Goal: Task Accomplishment & Management: Complete application form

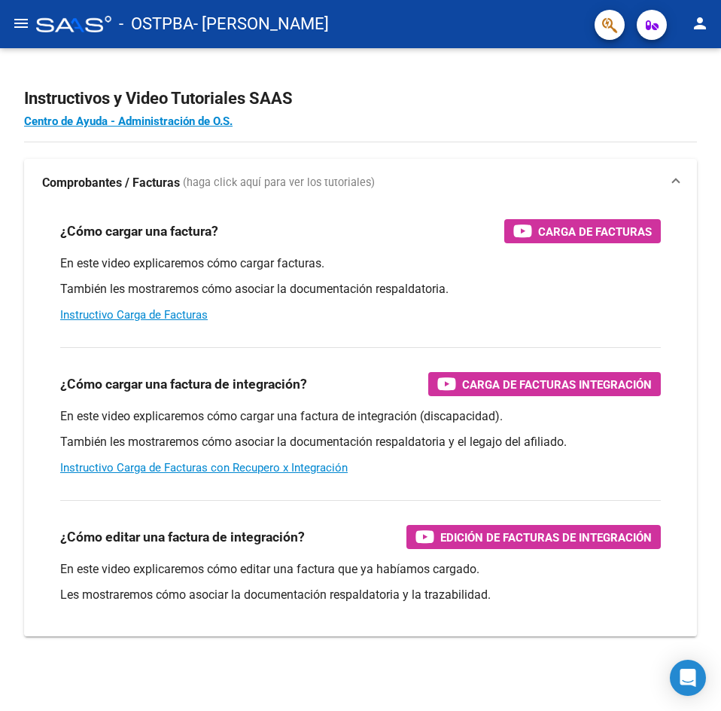
click at [20, 26] on mat-icon "menu" at bounding box center [21, 23] width 18 height 18
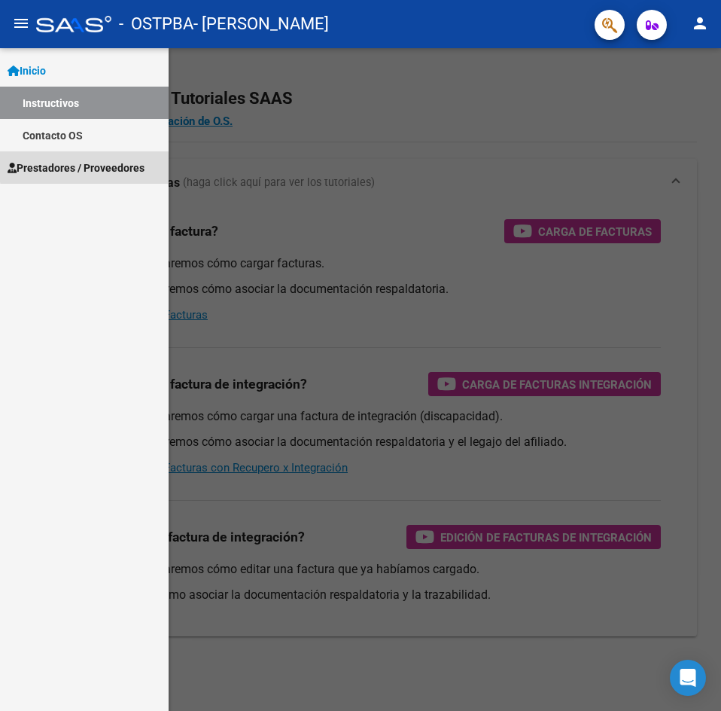
click at [99, 165] on span "Prestadores / Proveedores" at bounding box center [76, 168] width 137 height 17
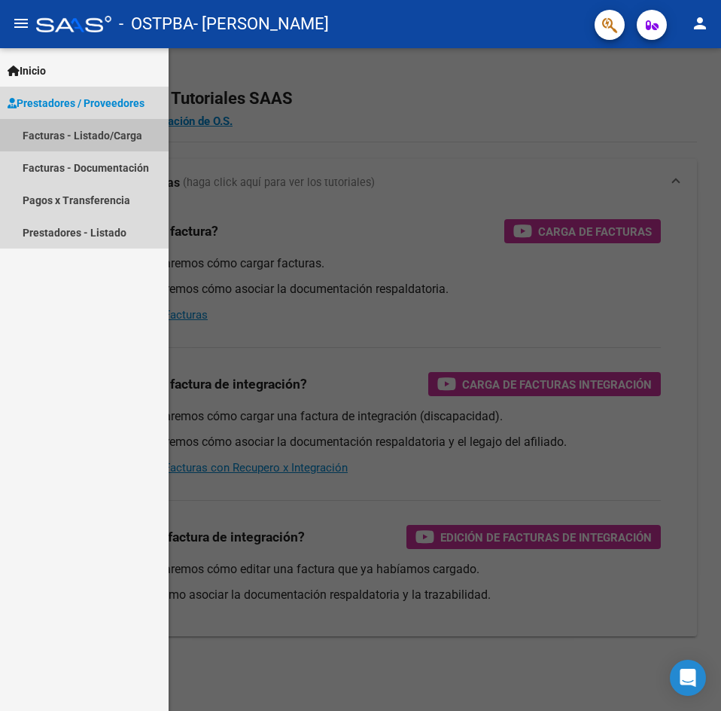
click at [100, 139] on link "Facturas - Listado/Carga" at bounding box center [84, 135] width 169 height 32
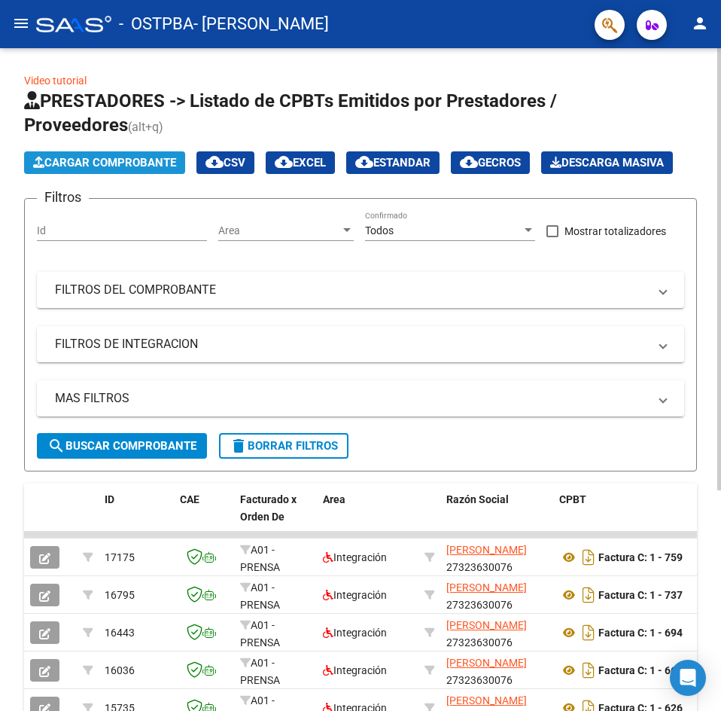
click at [100, 172] on button "Cargar Comprobante" at bounding box center [104, 162] width 161 height 23
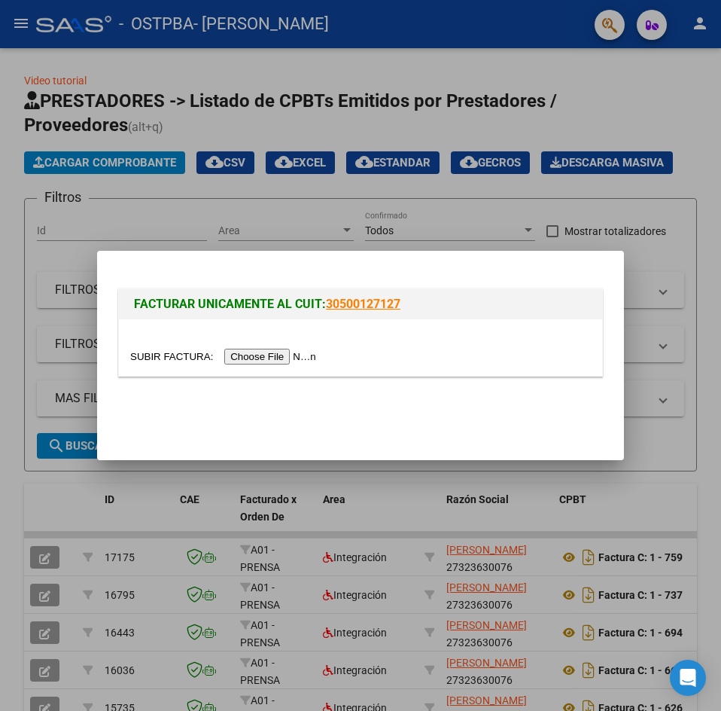
click at [255, 355] on input "file" at bounding box center [225, 357] width 190 height 16
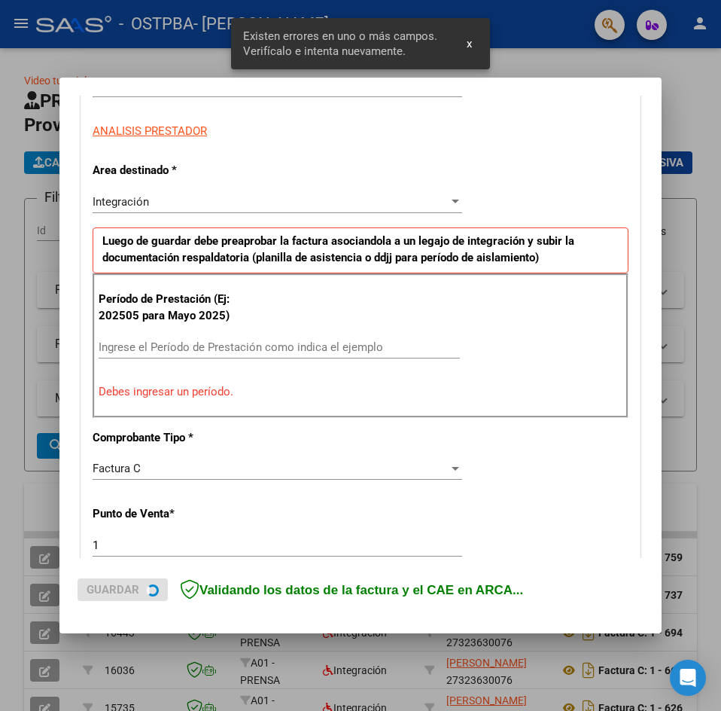
scroll to position [265, 0]
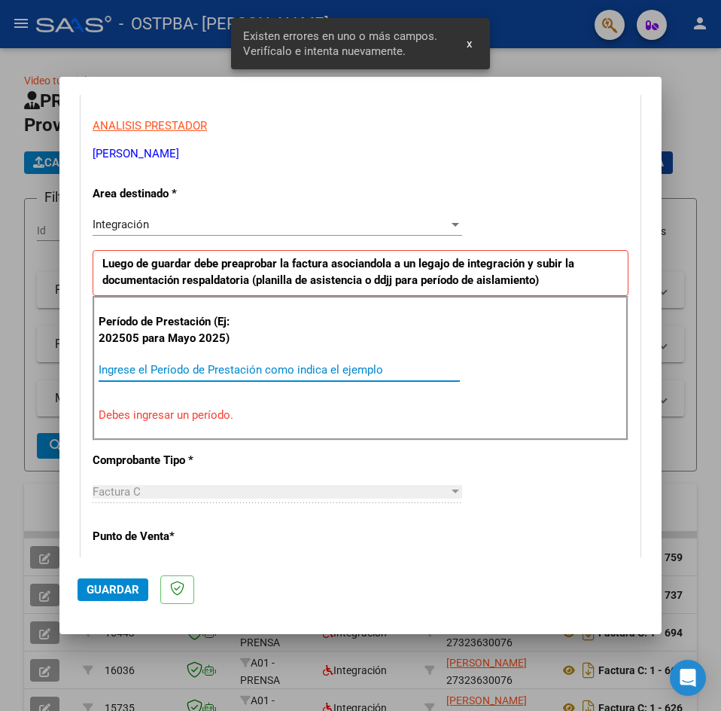
click at [276, 368] on input "Ingrese el Período de Prestación como indica el ejemplo" at bounding box center [279, 370] width 361 height 14
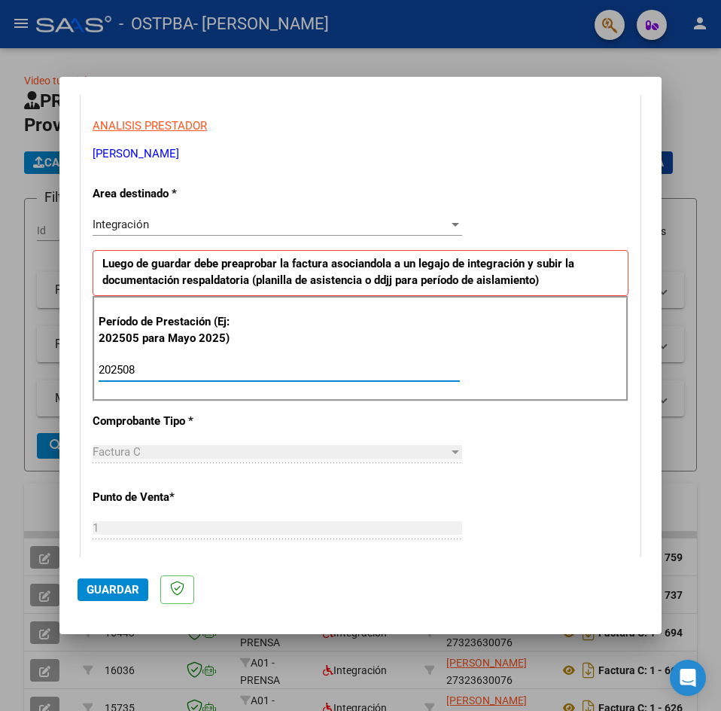
type input "202508"
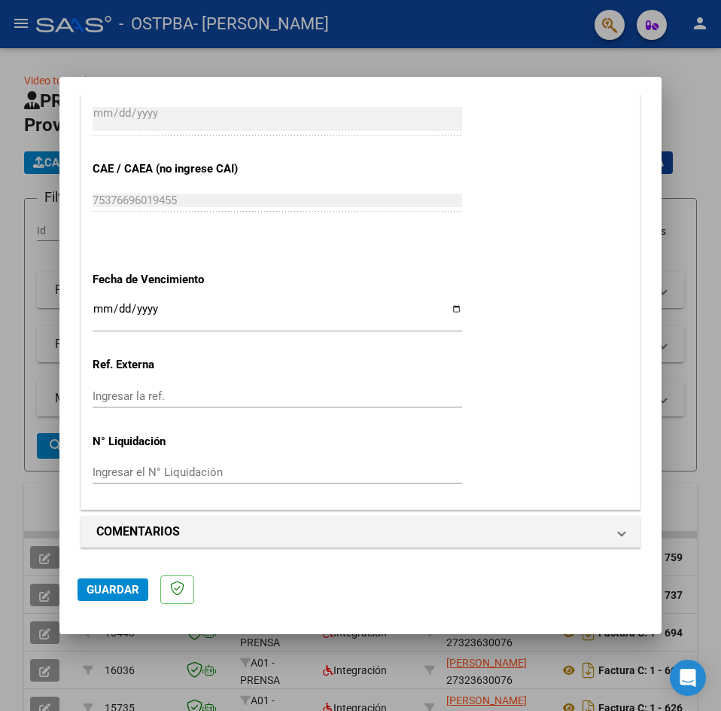
scroll to position [909, 0]
click at [106, 593] on span "Guardar" at bounding box center [113, 590] width 53 height 14
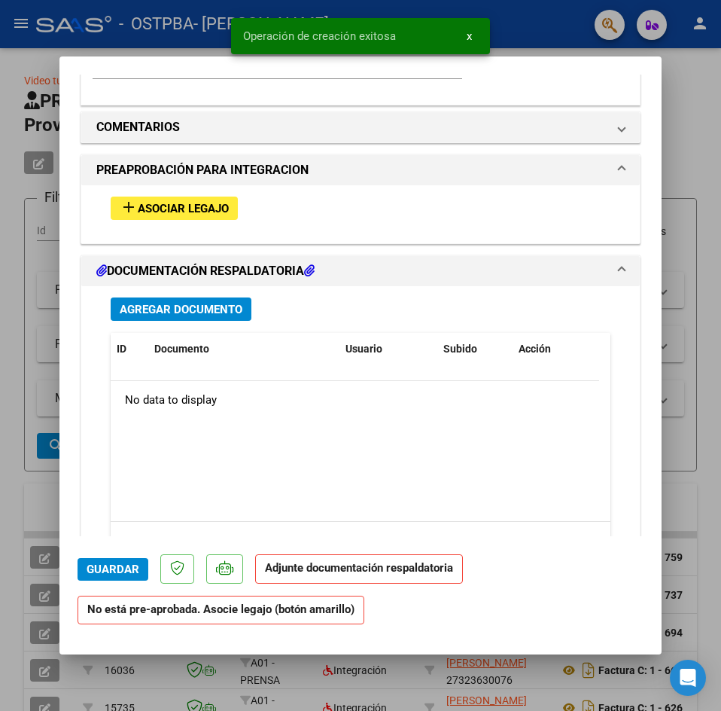
scroll to position [1275, 0]
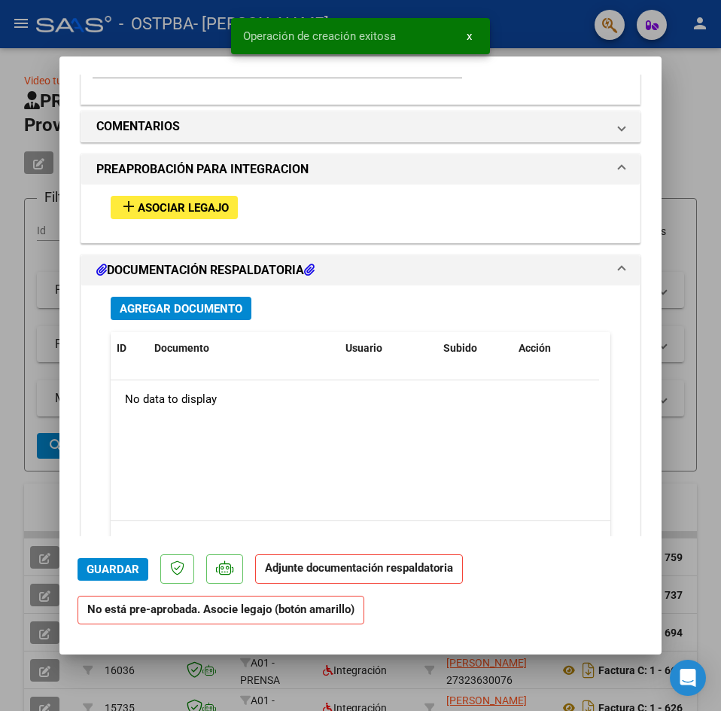
click at [207, 216] on button "add Asociar Legajo" at bounding box center [174, 207] width 127 height 23
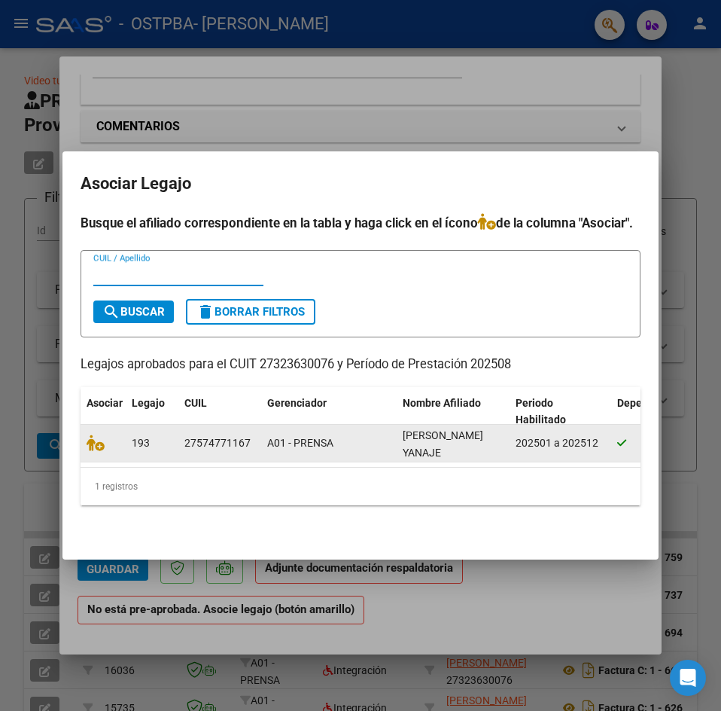
click at [98, 445] on div at bounding box center [103, 442] width 33 height 17
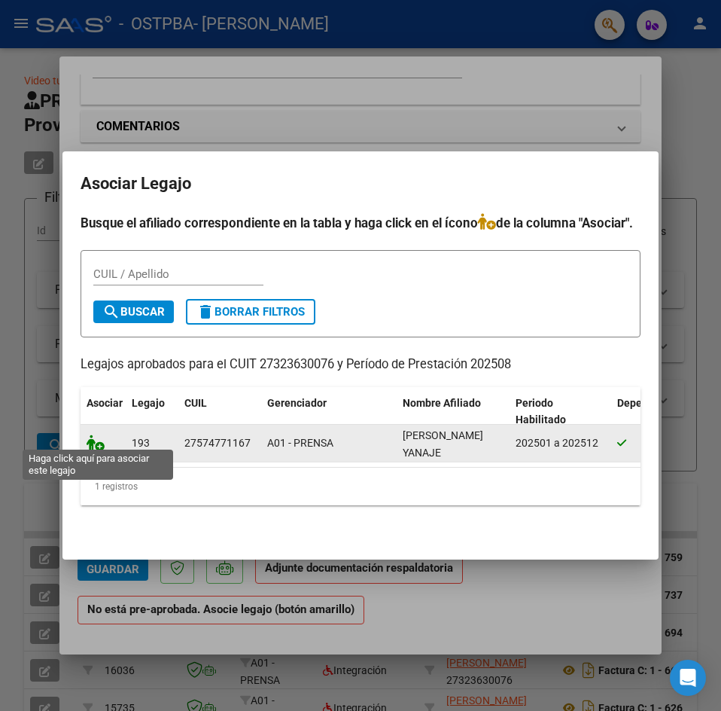
click at [97, 437] on icon at bounding box center [96, 442] width 18 height 17
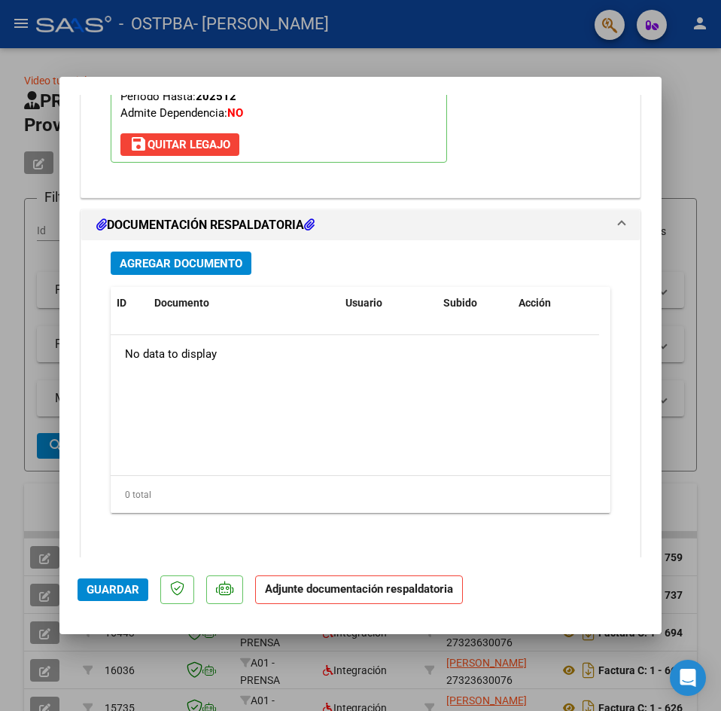
scroll to position [1586, 0]
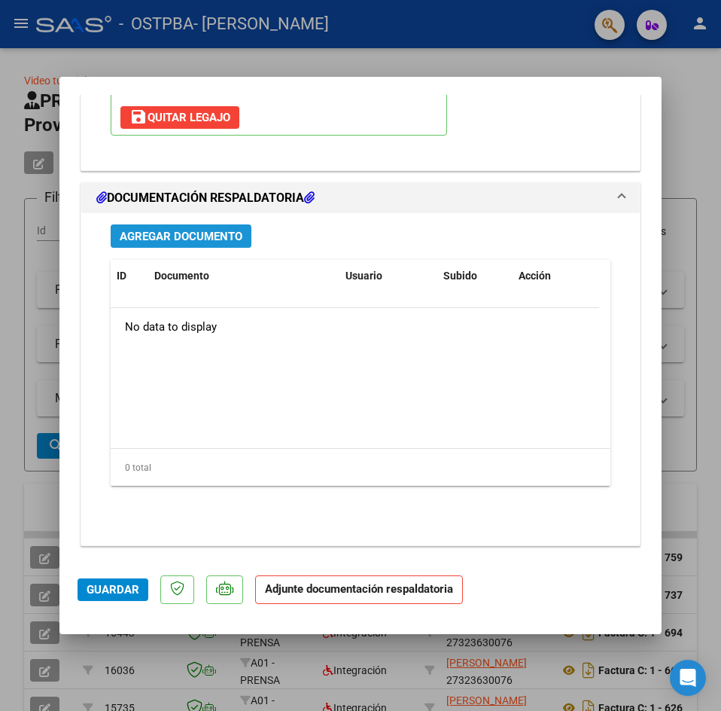
click at [191, 246] on button "Agregar Documento" at bounding box center [181, 235] width 141 height 23
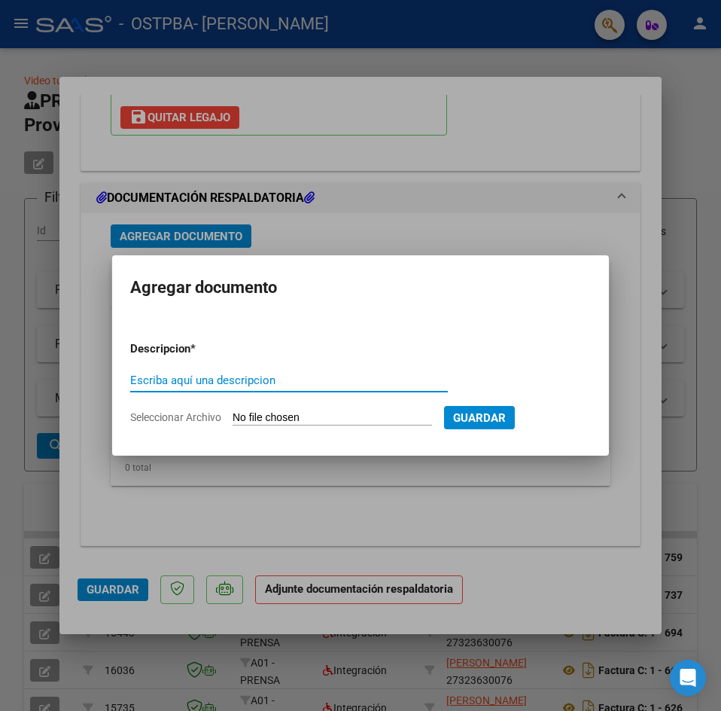
click at [232, 369] on div "Escriba aquí una descripcion" at bounding box center [289, 380] width 318 height 23
click at [232, 388] on div "Escriba aquí una descripcion" at bounding box center [289, 380] width 318 height 23
type input "planilla de asistencia"
click at [334, 422] on input "Seleccionar Archivo" at bounding box center [333, 418] width 200 height 14
type input "C:\fakepath\PLANILLA AGOSTO.pdf"
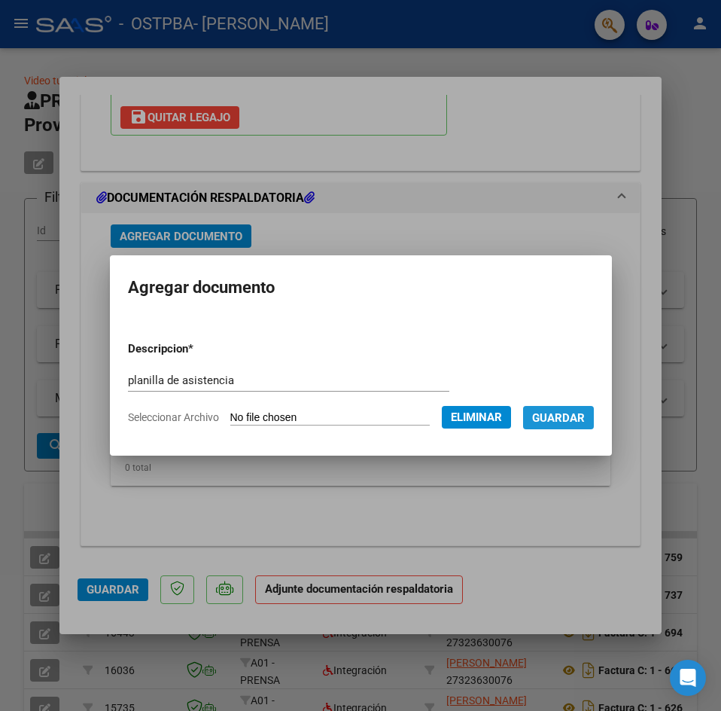
click at [580, 419] on span "Guardar" at bounding box center [558, 418] width 53 height 14
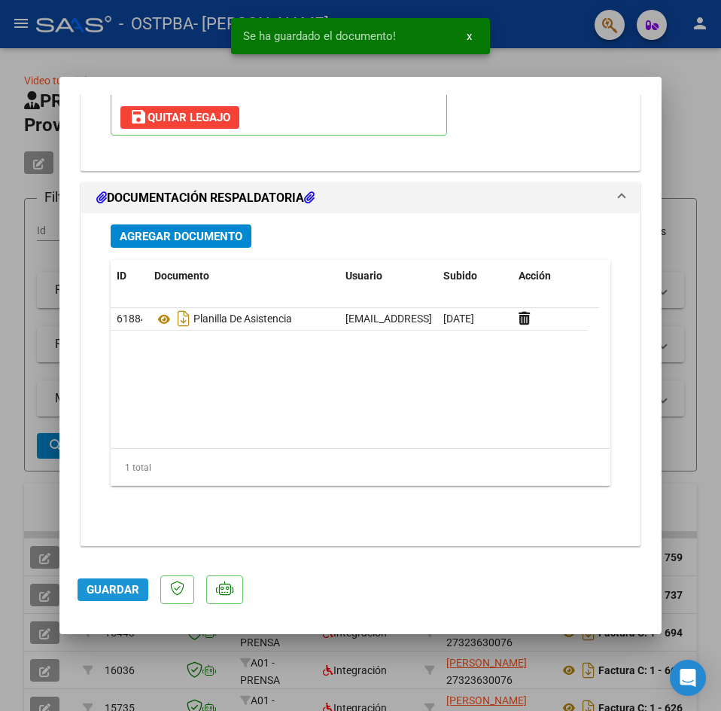
click at [134, 584] on span "Guardar" at bounding box center [113, 590] width 53 height 14
